Goal: Transaction & Acquisition: Download file/media

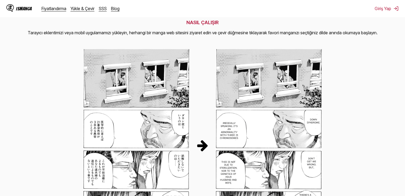
scroll to position [81, 0]
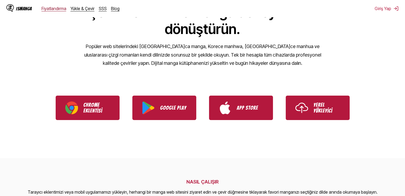
click at [61, 8] on link "Fiyatlandırma" at bounding box center [54, 8] width 25 height 5
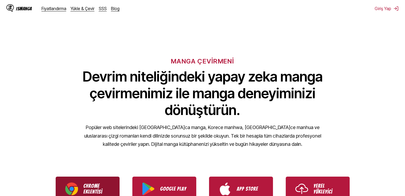
click at [100, 178] on link "Chrome Eklentisi" at bounding box center [88, 189] width 64 height 24
